Goal: Task Accomplishment & Management: Complete application form

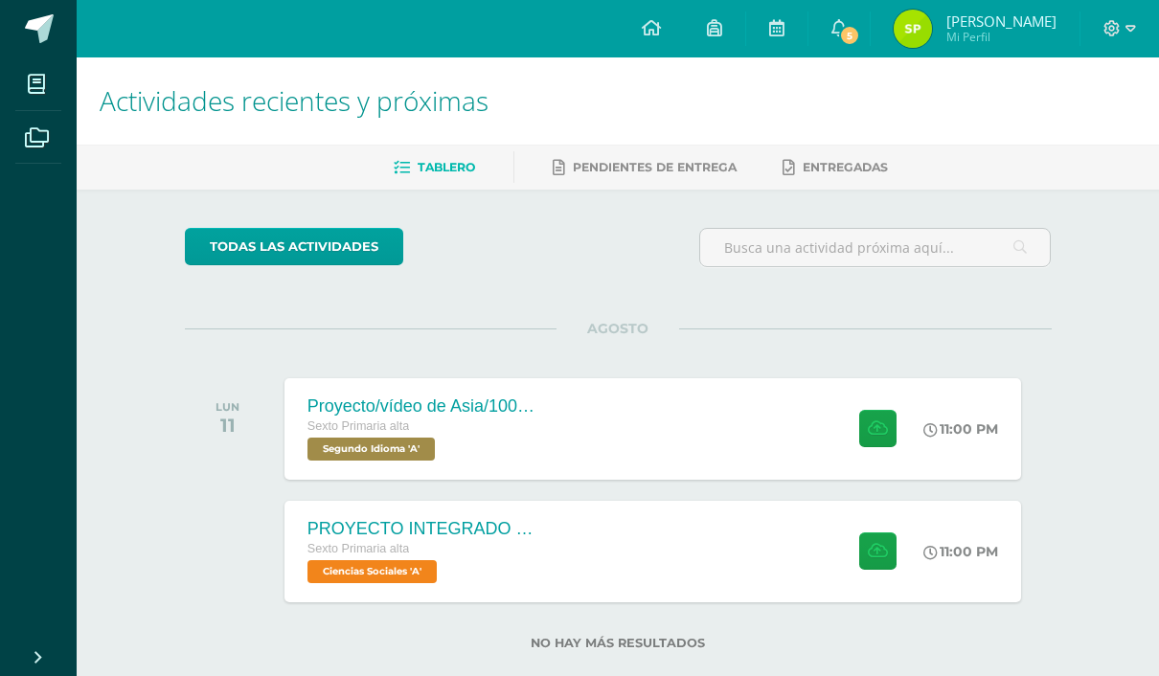
scroll to position [37, 0]
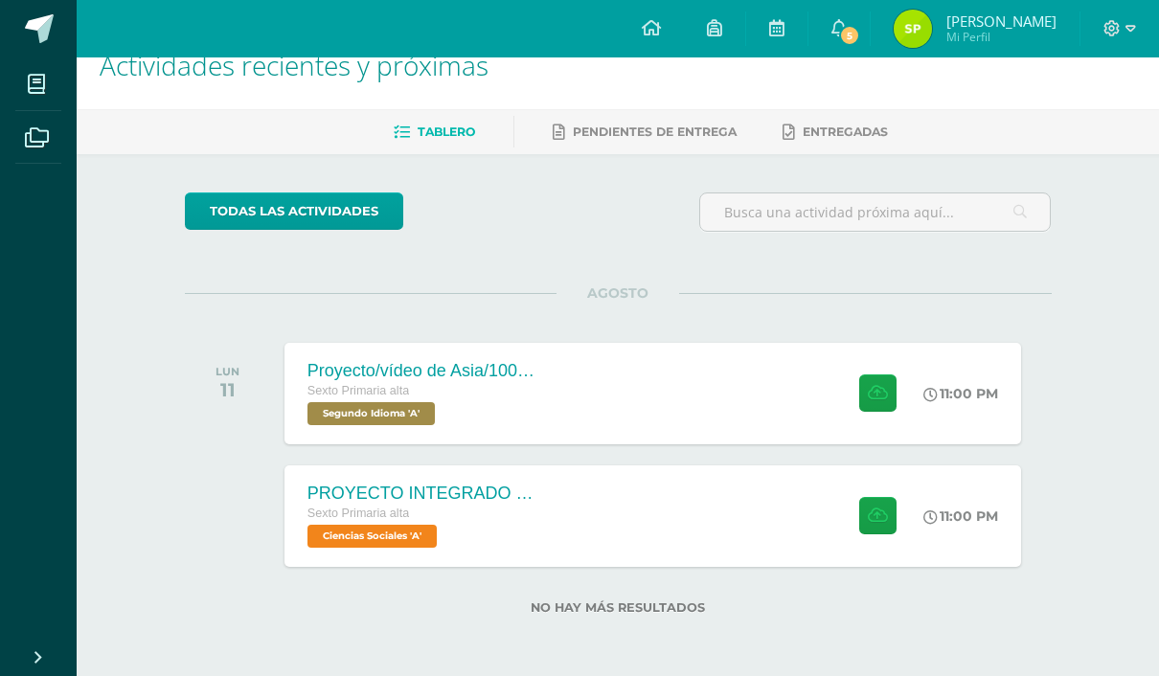
click at [983, 418] on div "11:00 PM" at bounding box center [971, 394] width 102 height 102
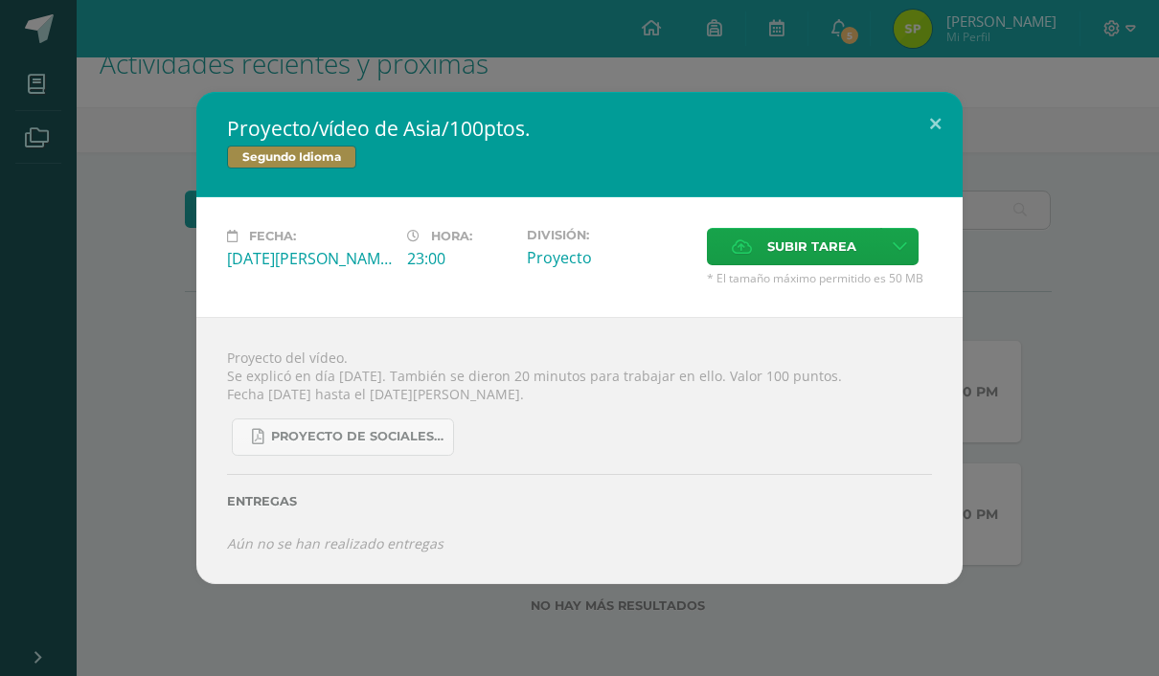
click at [874, 245] on label "Subir tarea" at bounding box center [794, 246] width 174 height 37
click at [0, 0] on input "Subir tarea" at bounding box center [0, 0] width 0 height 0
click at [907, 236] on link at bounding box center [899, 246] width 37 height 37
click at [878, 281] on link "Subir enlace" at bounding box center [833, 285] width 192 height 30
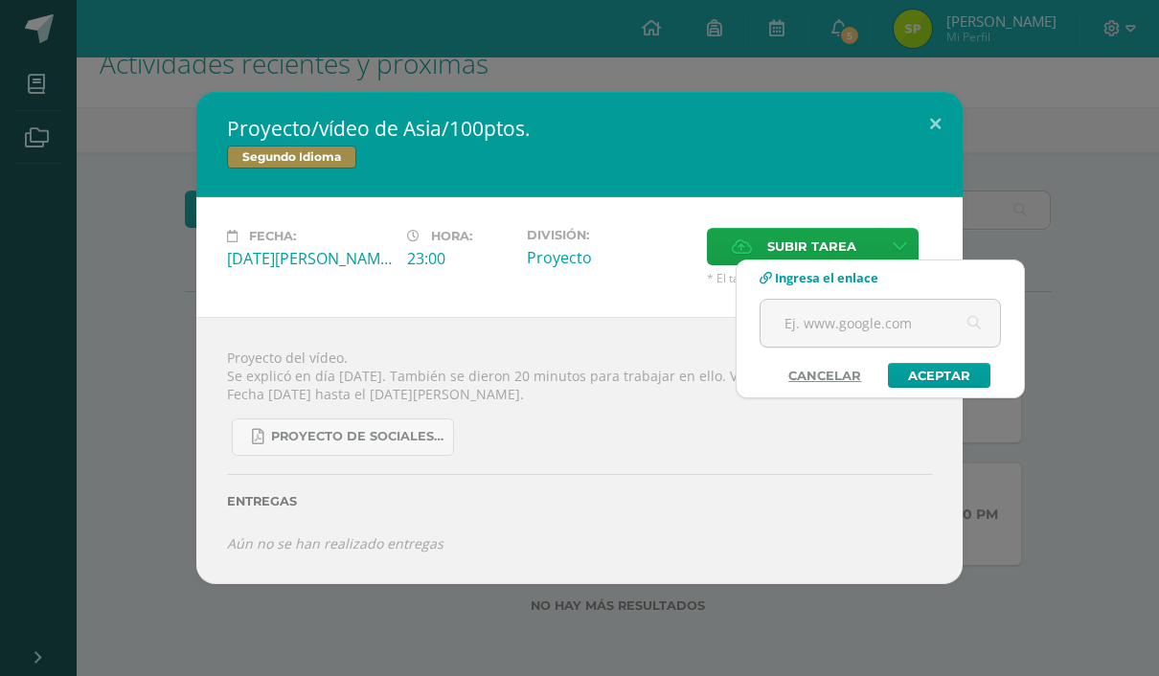
click at [903, 324] on input "text" at bounding box center [880, 323] width 239 height 47
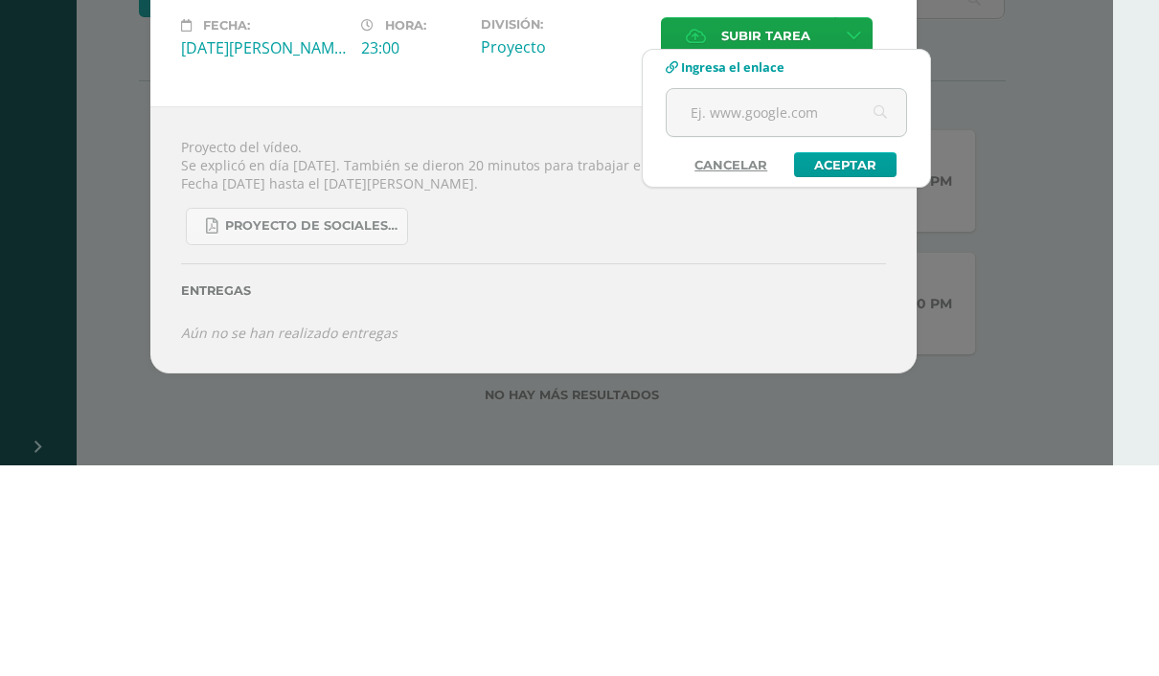
paste input "[URL][DOMAIN_NAME]"
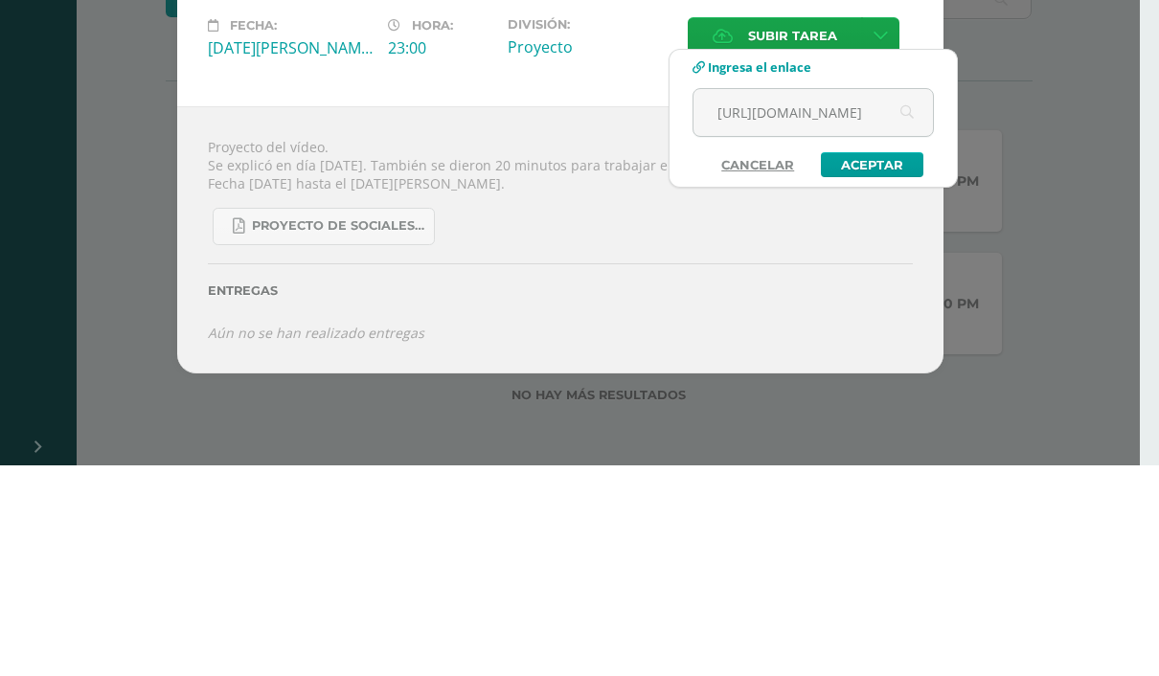
scroll to position [37, 0]
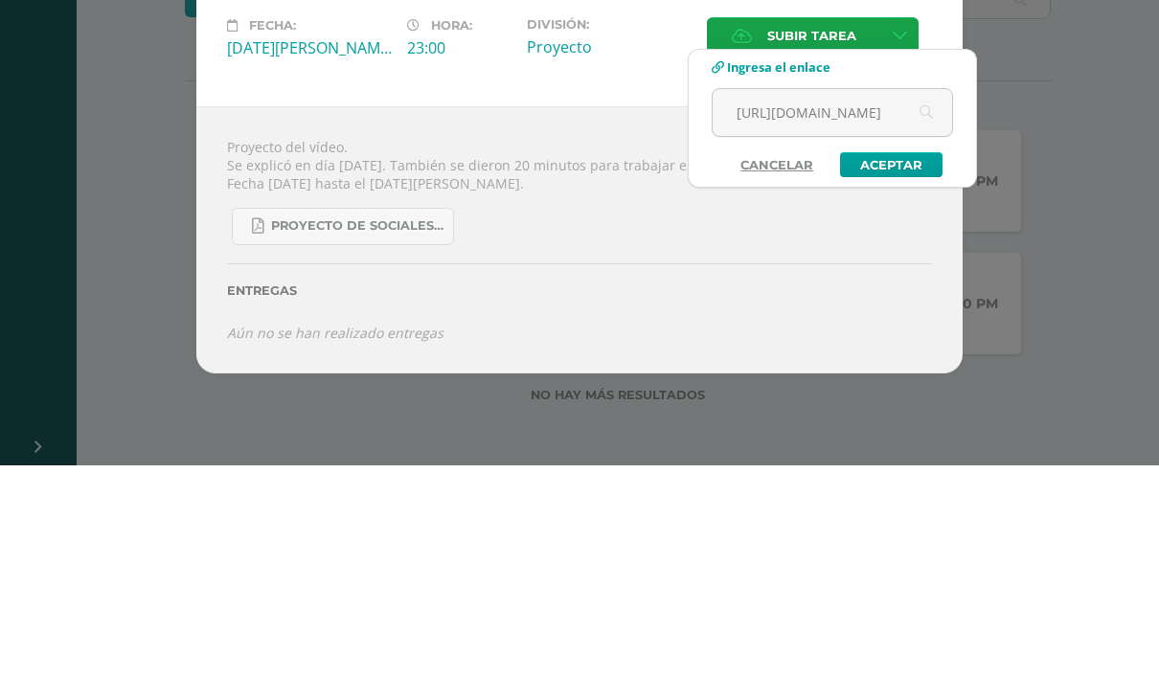
type input "[URL][DOMAIN_NAME]"
click at [910, 363] on link "Aceptar" at bounding box center [891, 375] width 103 height 25
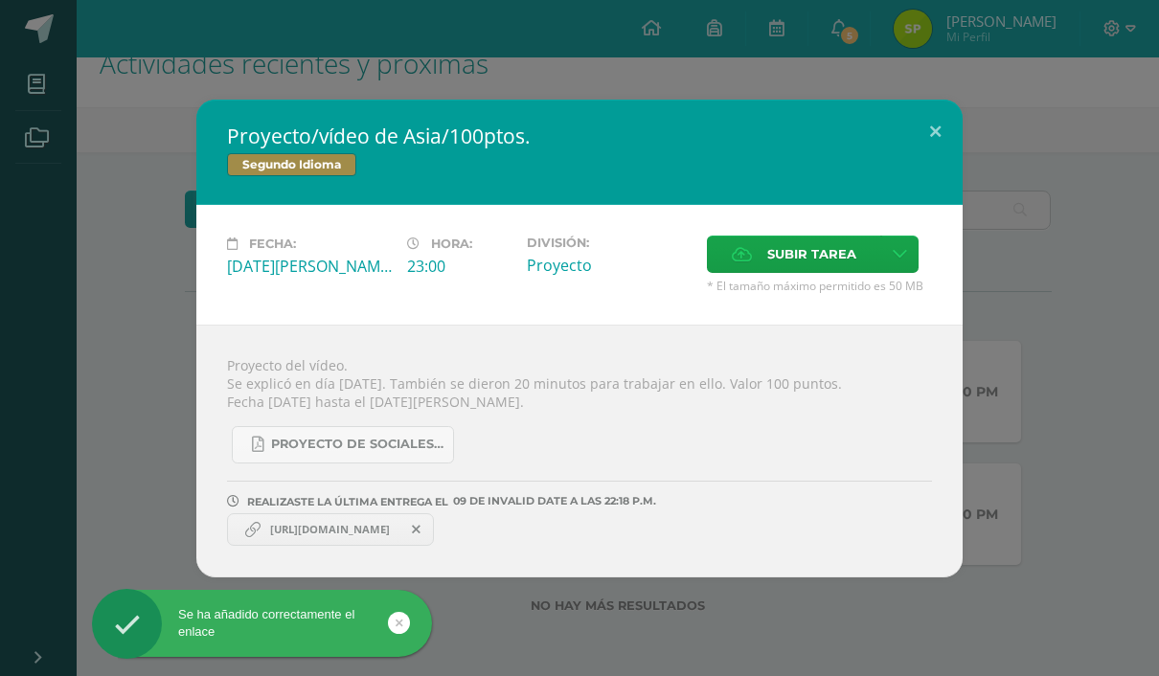
click at [261, 453] on icon at bounding box center [257, 445] width 11 height 16
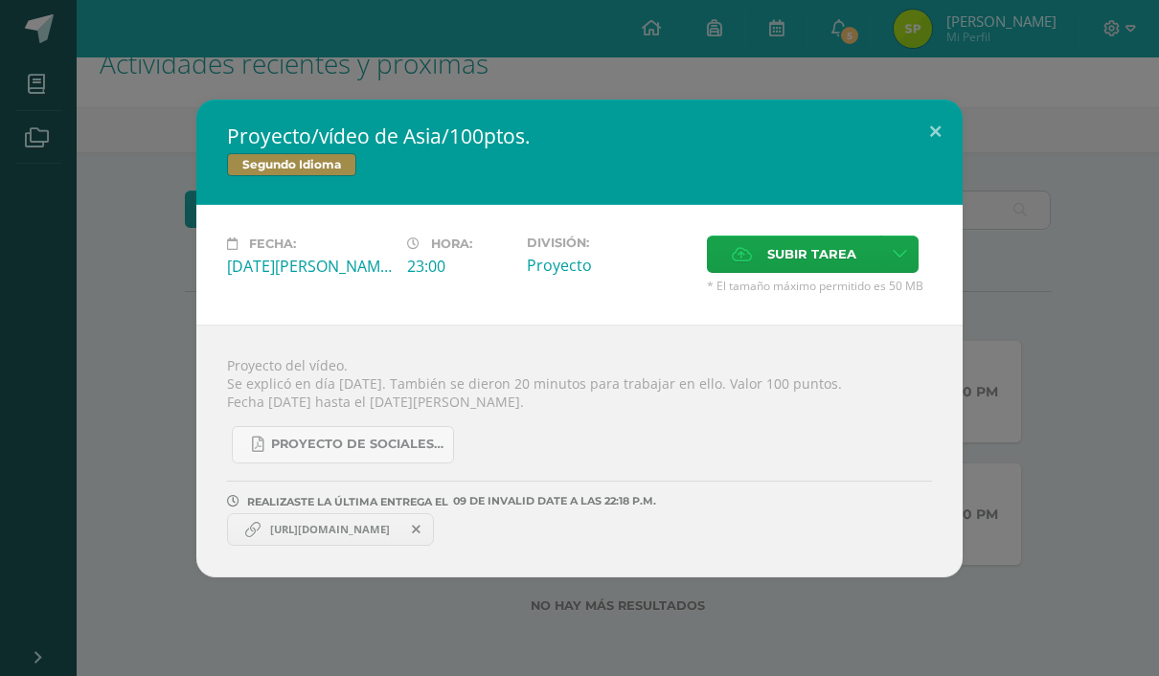
click at [923, 87] on div "Proyecto/vídeo de Asia/100ptos. Segundo Idioma Fecha: [DATE][PERSON_NAME] Hora:…" at bounding box center [579, 338] width 1159 height 676
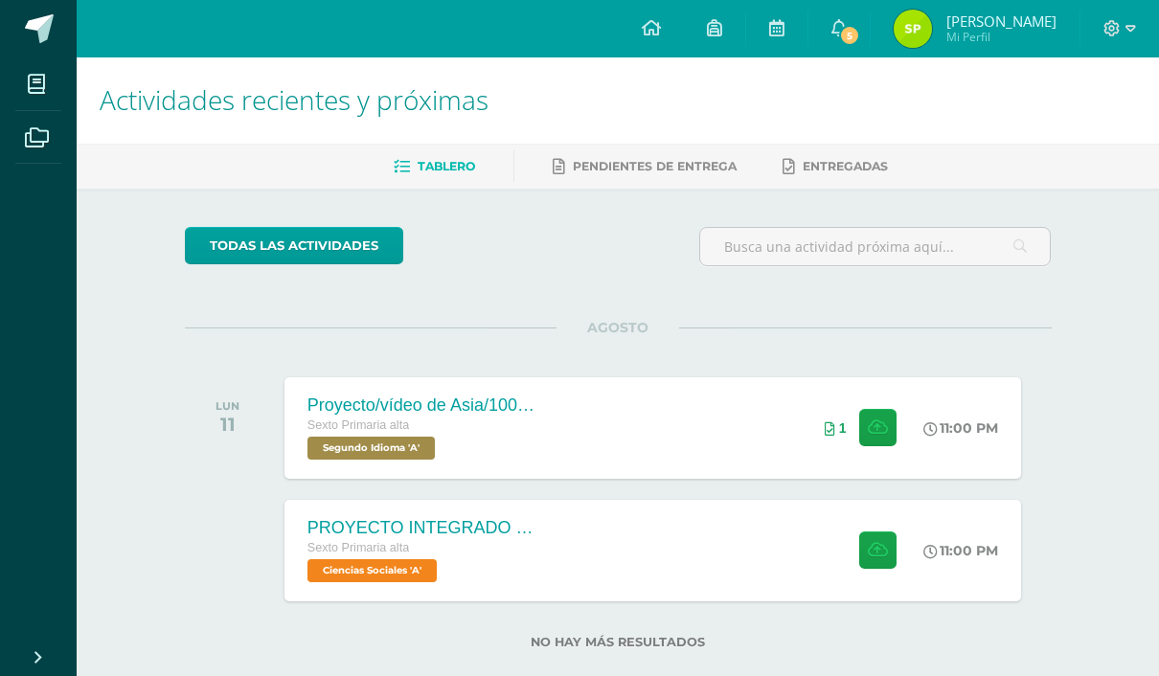
scroll to position [0, 0]
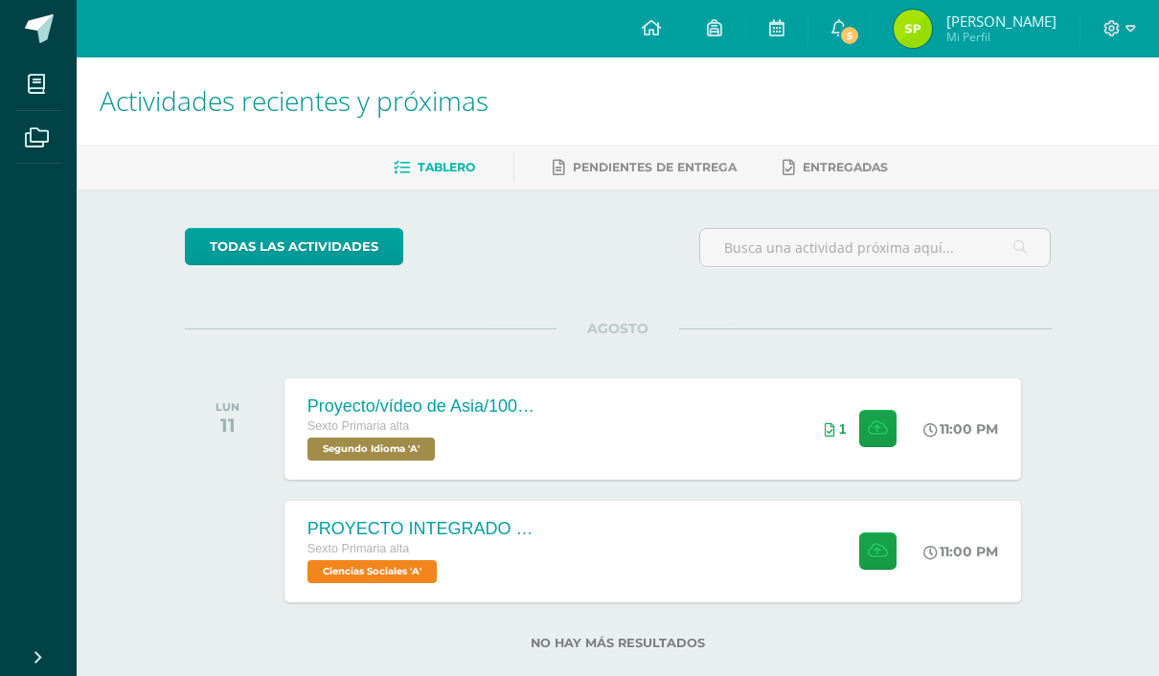
click at [337, 566] on span "Ciencias Sociales 'A'" at bounding box center [372, 571] width 129 height 23
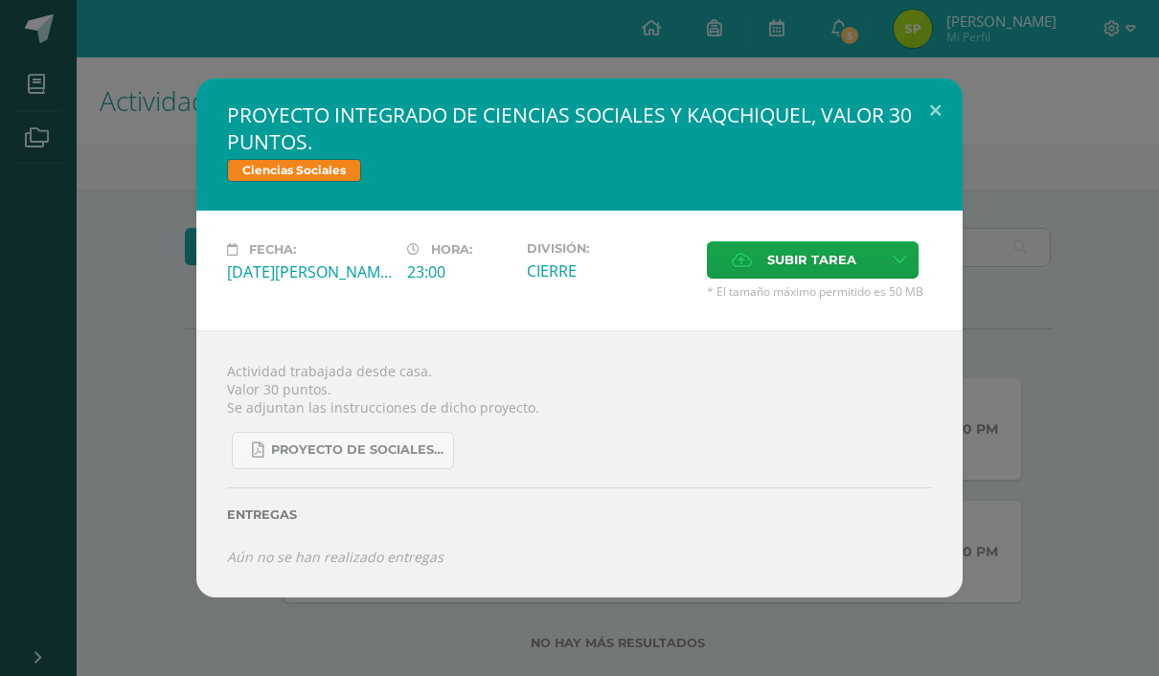
click at [936, 103] on button at bounding box center [935, 111] width 55 height 65
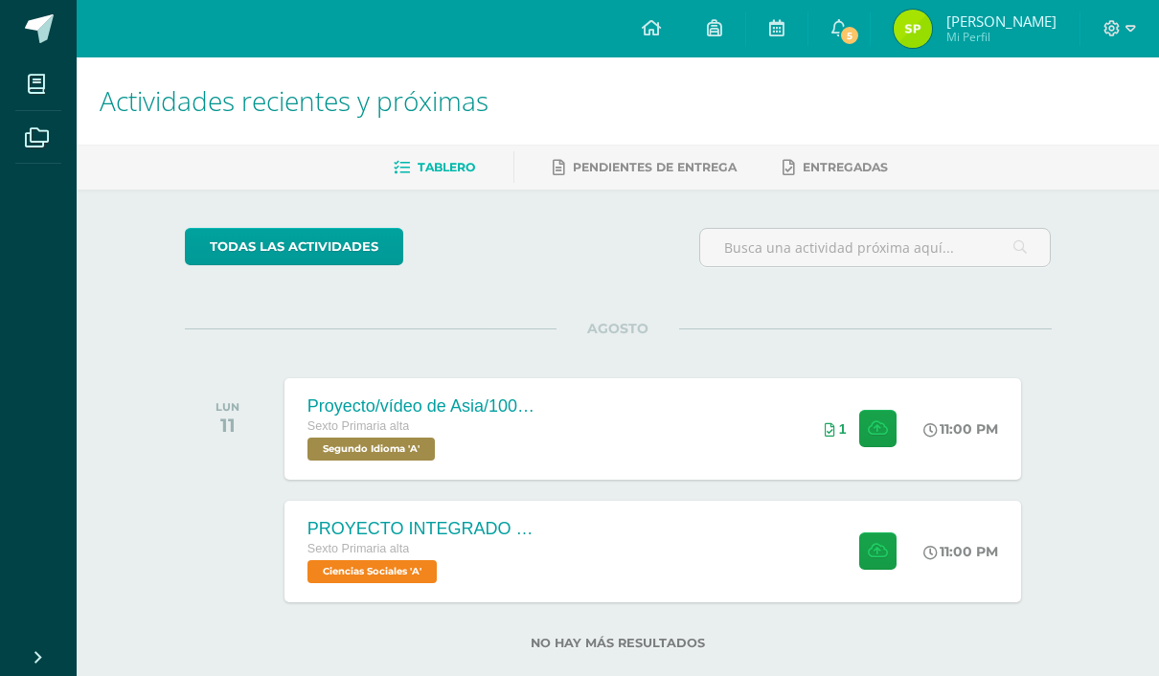
click at [786, 415] on div "Proyecto/vídeo de Asia/100ptos. Sexto Primaria alta Segundo Idioma 'A' 11:00 PM…" at bounding box center [653, 429] width 737 height 102
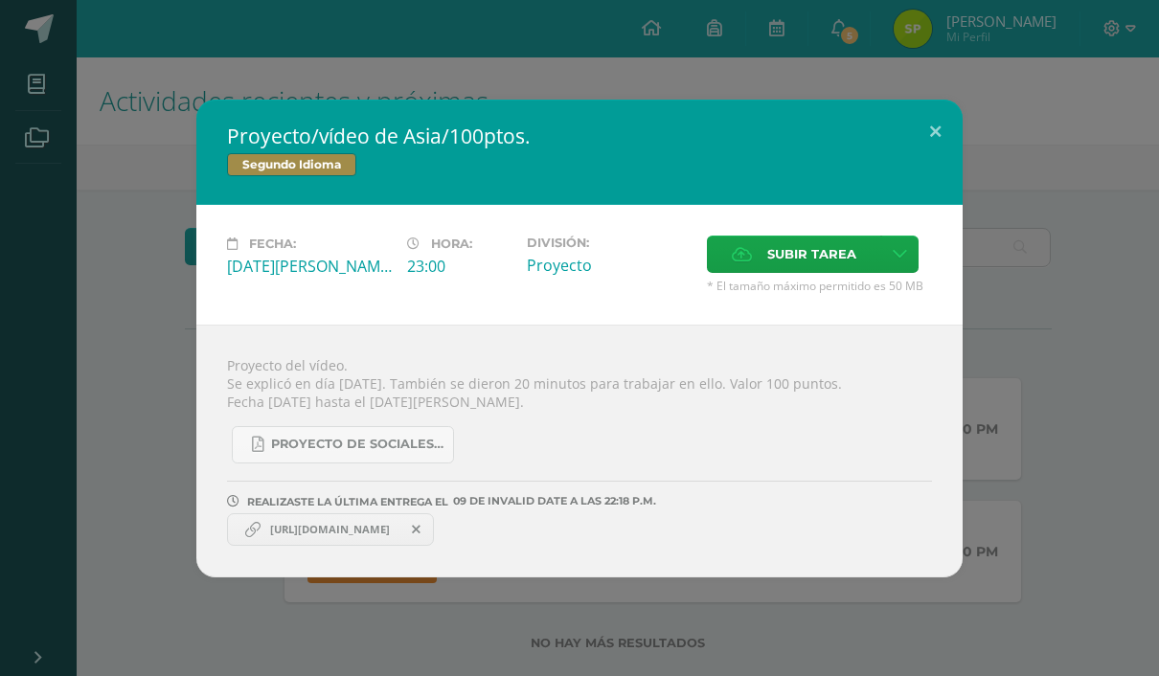
click at [279, 451] on span "Proyecto de Sociales y Kaqchikel_3ra. Unidad.pdf" at bounding box center [357, 444] width 172 height 15
click at [929, 126] on button at bounding box center [935, 132] width 55 height 65
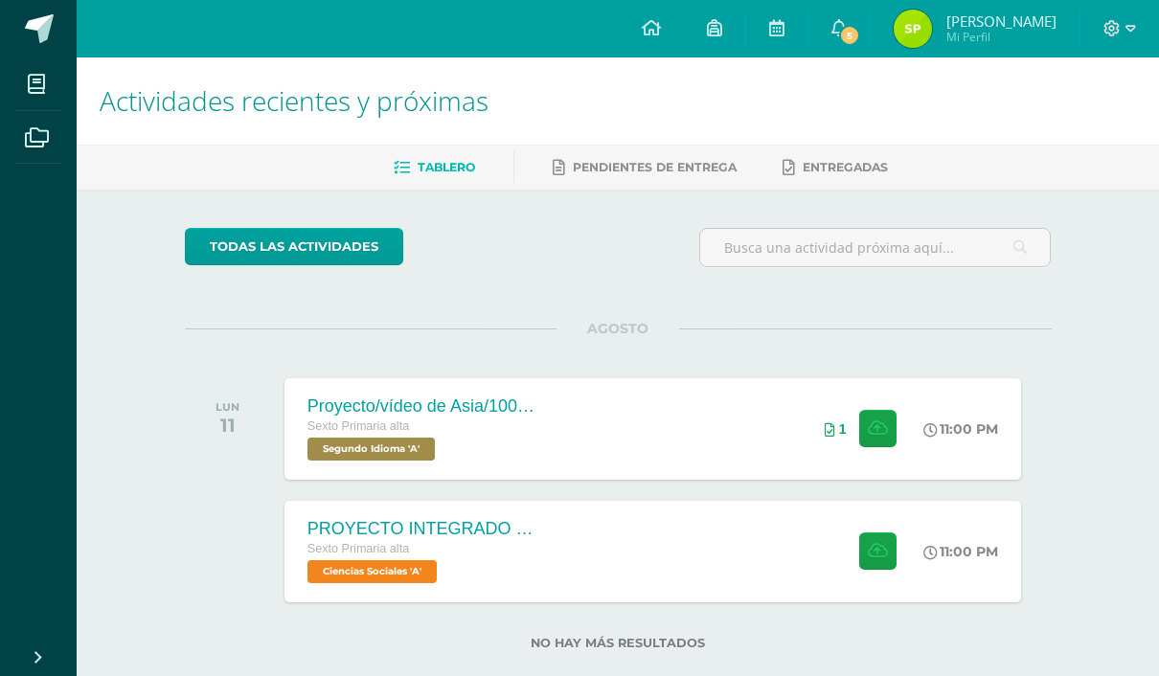
scroll to position [37, 0]
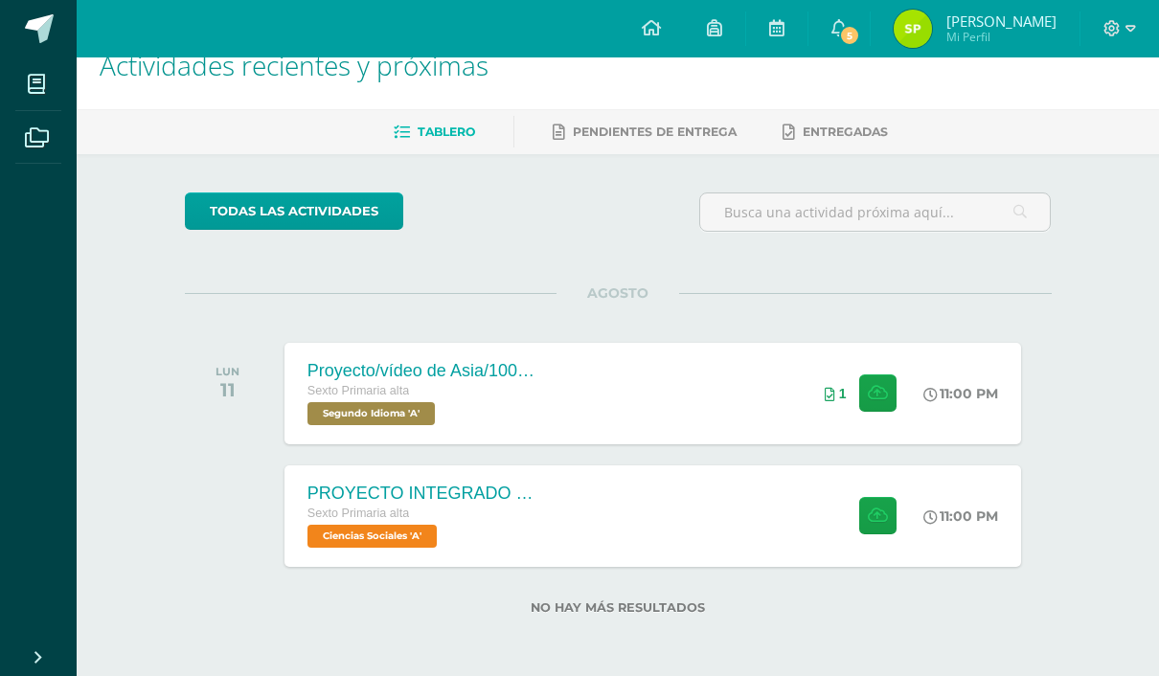
click at [757, 521] on div "PROYECTO INTEGRADO DE CIENCIAS SOCIALES Y KAQCHIQUEL, VALOR 30 PUNTOS. Sexto Pr…" at bounding box center [653, 517] width 737 height 102
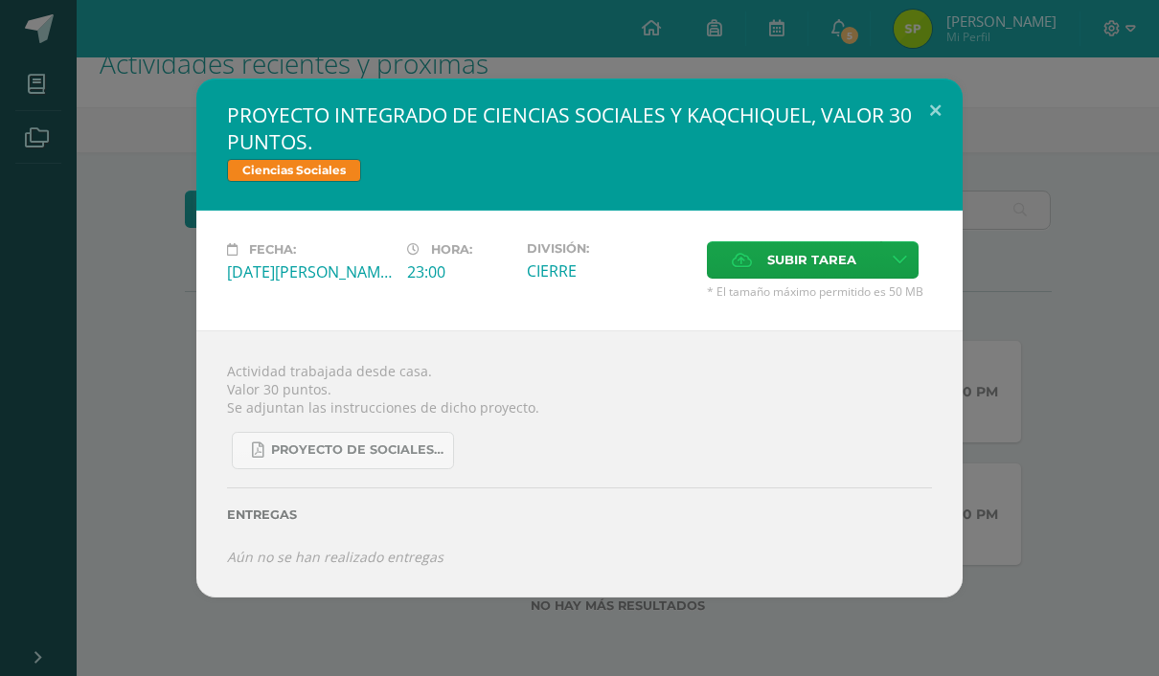
click at [893, 257] on icon at bounding box center [900, 260] width 14 height 16
click at [852, 300] on span "Subir enlace" at bounding box center [818, 299] width 80 height 18
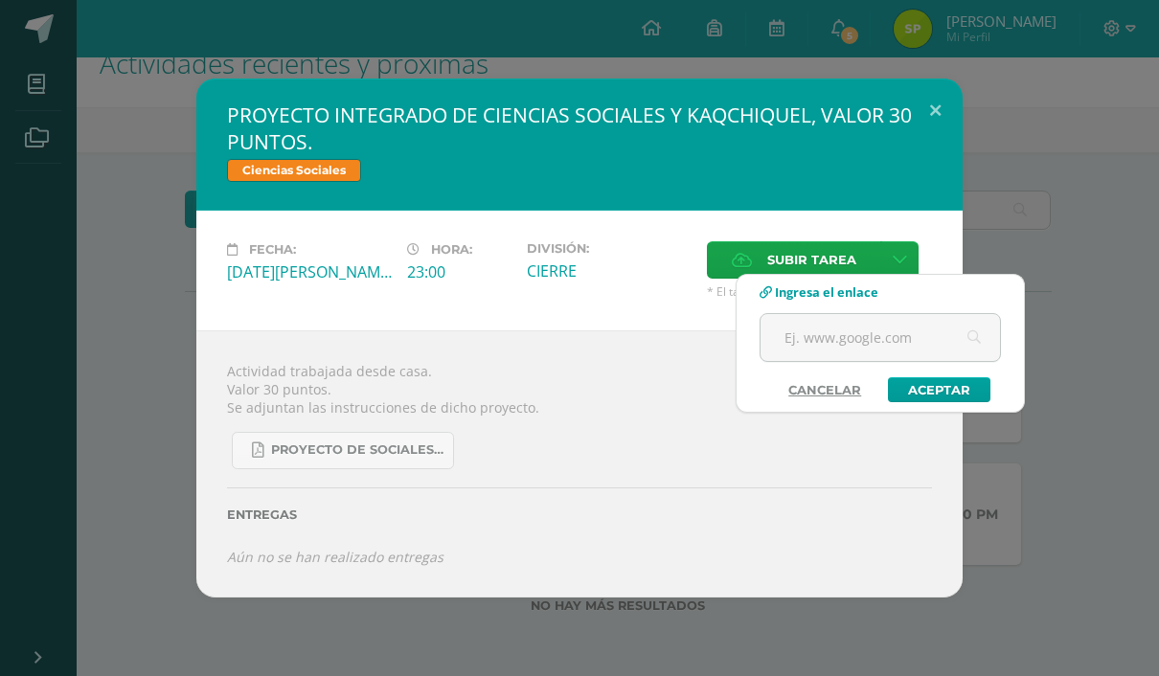
click at [862, 341] on input "text" at bounding box center [880, 337] width 239 height 47
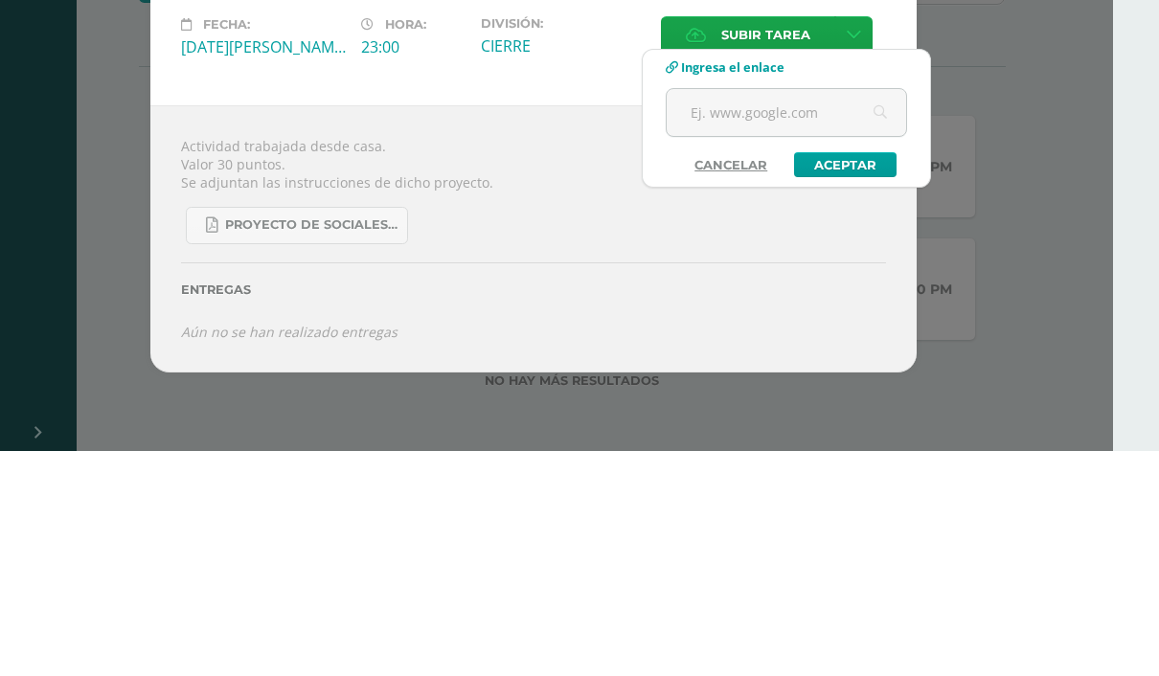
paste input "[URL][DOMAIN_NAME]"
type input "[URL][DOMAIN_NAME]"
click at [875, 377] on link "Aceptar" at bounding box center [845, 389] width 103 height 25
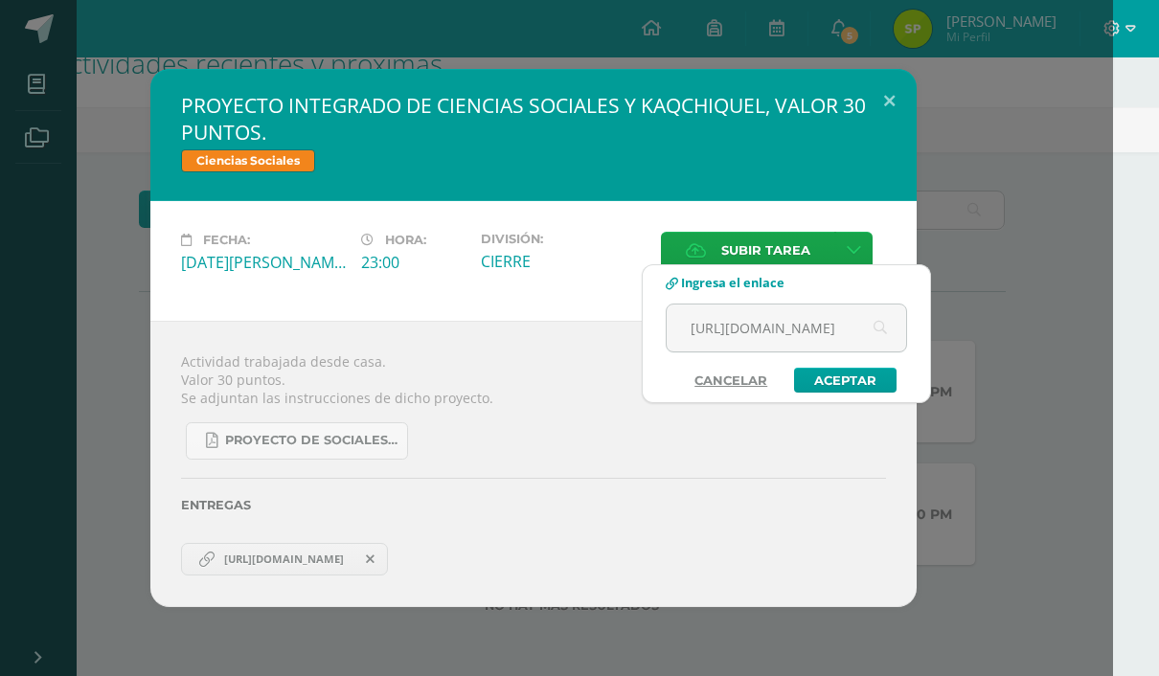
click at [854, 171] on div "Ciencias Sociales" at bounding box center [533, 163] width 705 height 28
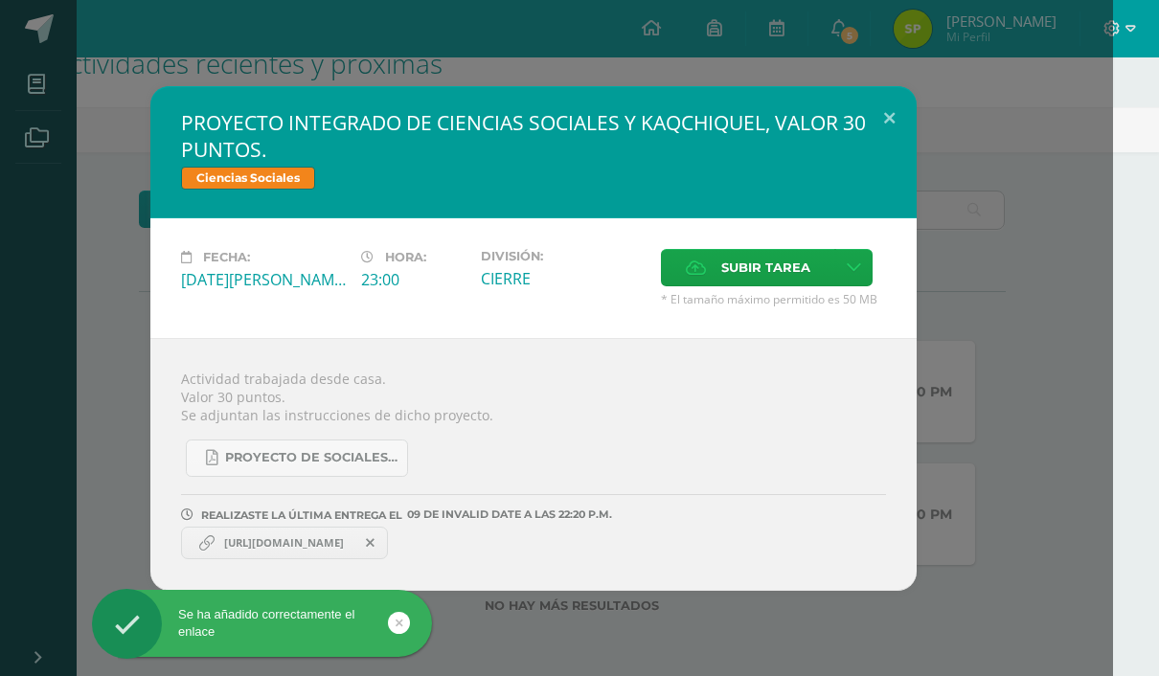
click at [877, 133] on button at bounding box center [889, 118] width 55 height 65
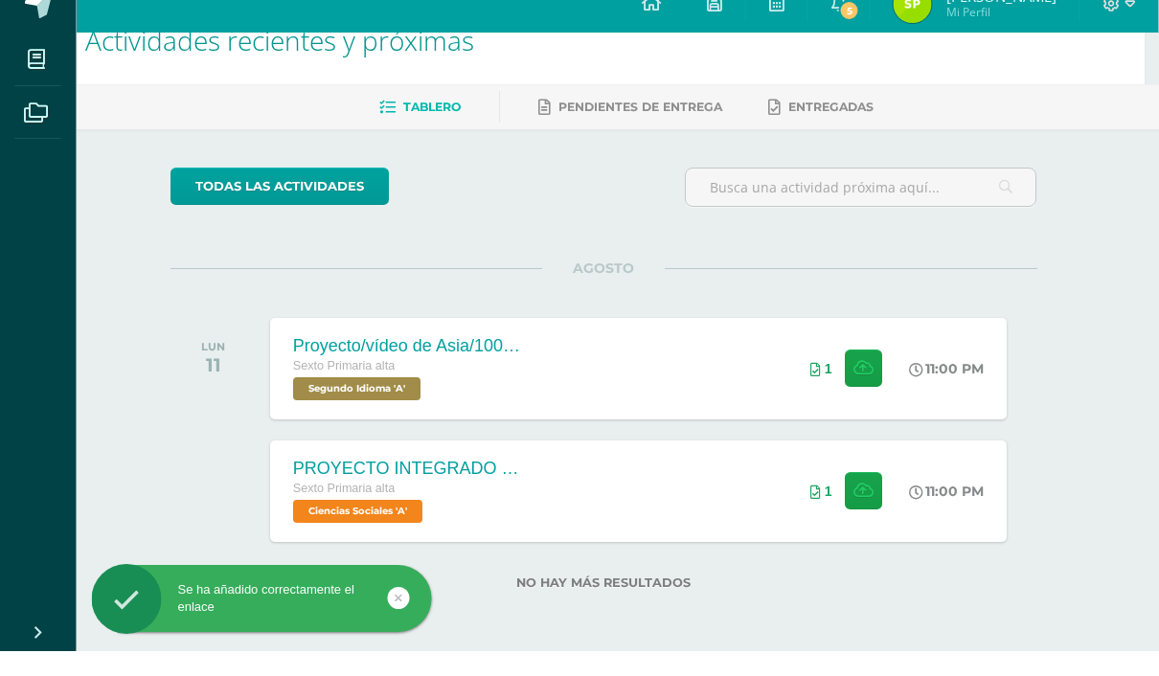
scroll to position [37, 0]
